Goal: Find specific page/section: Find specific page/section

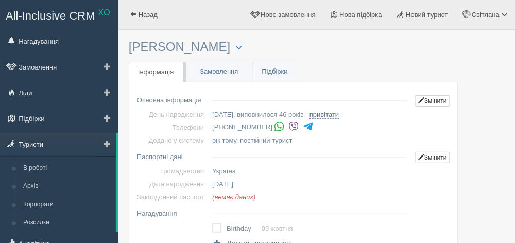
click at [43, 144] on link "Туристи" at bounding box center [58, 144] width 116 height 23
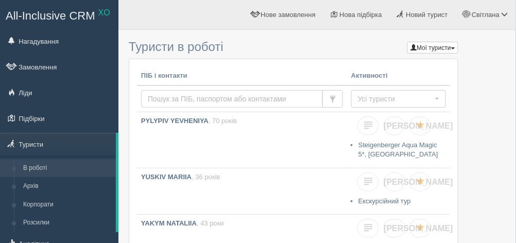
click at [175, 96] on input "text" at bounding box center [232, 99] width 182 height 18
type input "генега"
click at [335, 100] on span "button" at bounding box center [332, 99] width 7 height 7
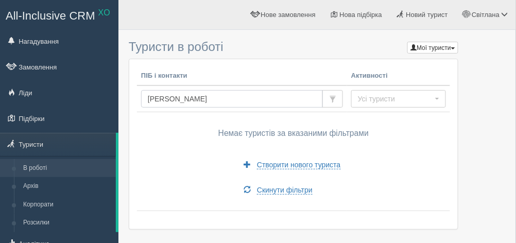
click at [188, 98] on input "[PERSON_NAME]" at bounding box center [232, 99] width 182 height 18
type input "г"
type input "лагодич"
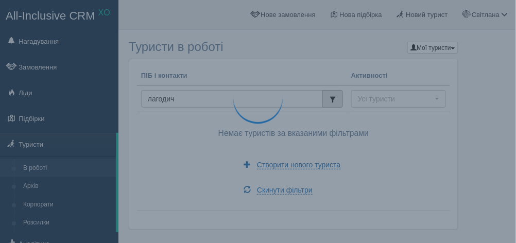
click at [328, 96] on button "button" at bounding box center [333, 99] width 21 height 18
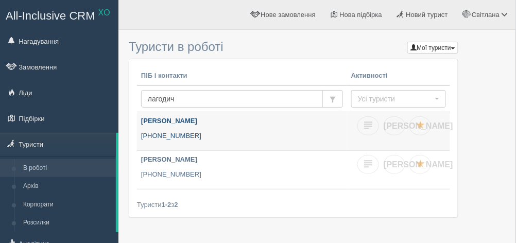
scroll to position [93, 0]
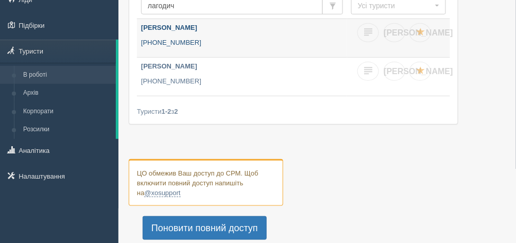
click at [173, 27] on b "ЛАГОДИЧ МАРІЯ" at bounding box center [169, 28] width 56 height 8
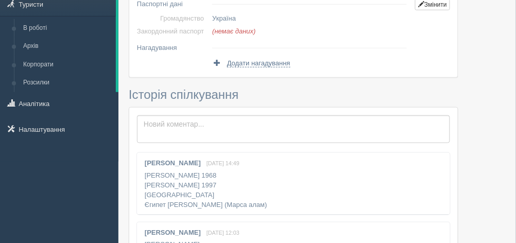
scroll to position [234, 0]
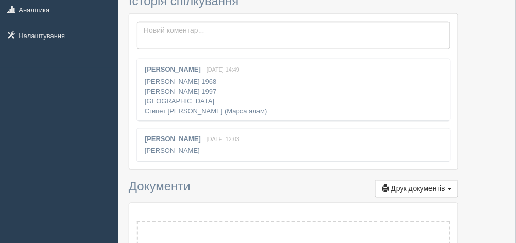
click at [179, 136] on b "[PERSON_NAME]" at bounding box center [173, 139] width 56 height 8
click at [181, 148] on div "Світлана Захарова 29 листопада 2023, 12:03 ГЕНЕГА МАРКО" at bounding box center [293, 145] width 313 height 32
